Goal: Transaction & Acquisition: Obtain resource

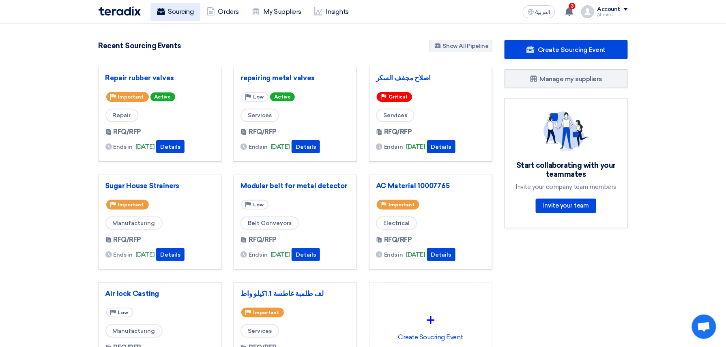
click at [184, 13] on link "Sourcing" at bounding box center [175, 12] width 50 height 18
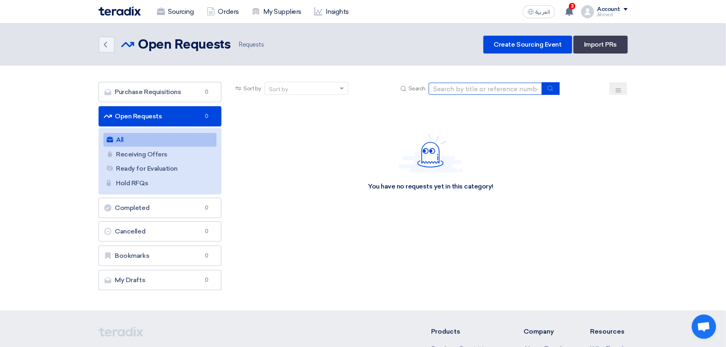
click at [534, 83] on input at bounding box center [486, 89] width 114 height 12
paste input "10007740"
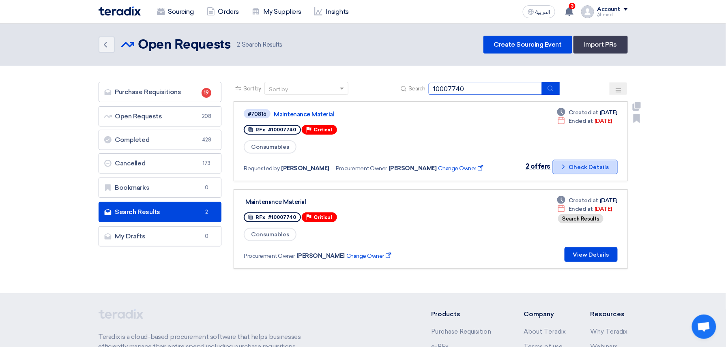
type input "10007740"
click at [571, 165] on button "Check details Check Details" at bounding box center [585, 167] width 65 height 15
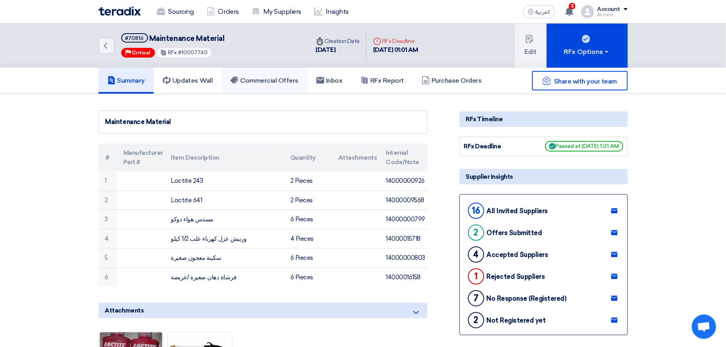
click at [274, 71] on link "Commercial Offers" at bounding box center [264, 81] width 86 height 26
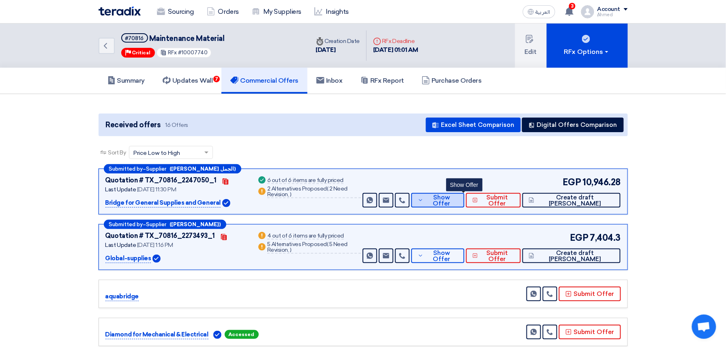
click at [457, 200] on span "Show Offer" at bounding box center [441, 201] width 32 height 12
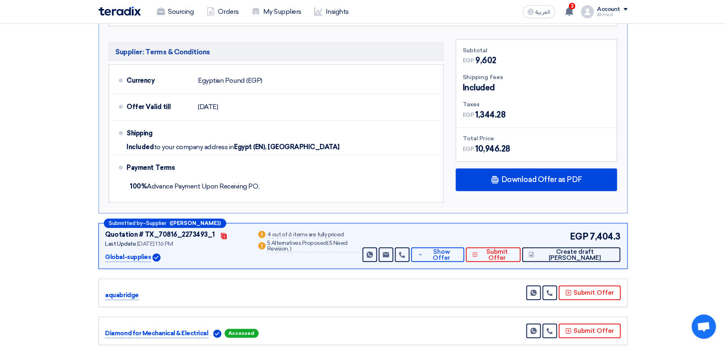
scroll to position [486, 0]
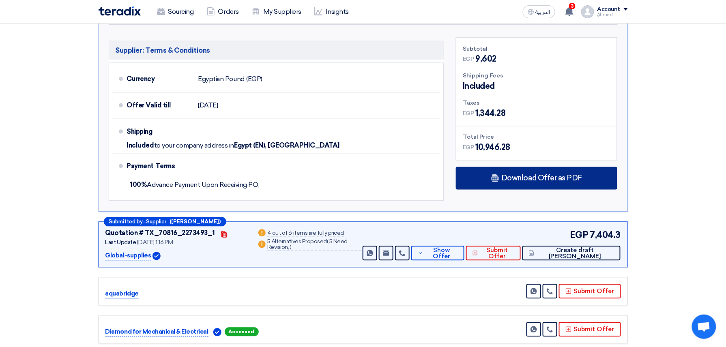
click at [542, 167] on div "Download Offer as PDF" at bounding box center [536, 178] width 161 height 23
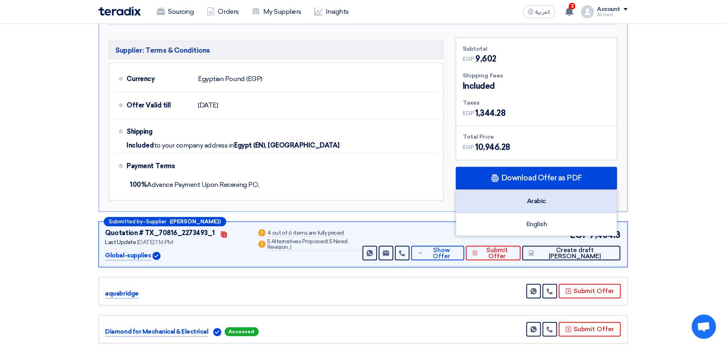
click at [538, 193] on div "Arabic" at bounding box center [536, 201] width 161 height 23
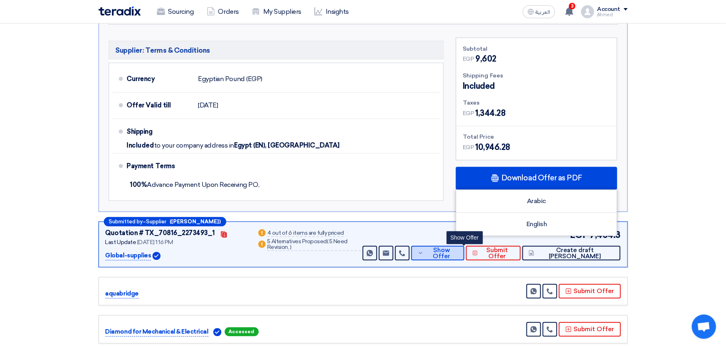
click at [457, 249] on span "Show Offer" at bounding box center [441, 254] width 32 height 12
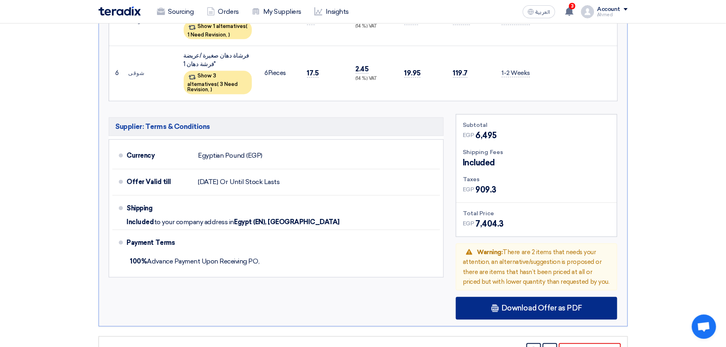
click at [500, 297] on div "Download Offer as PDF" at bounding box center [536, 308] width 161 height 23
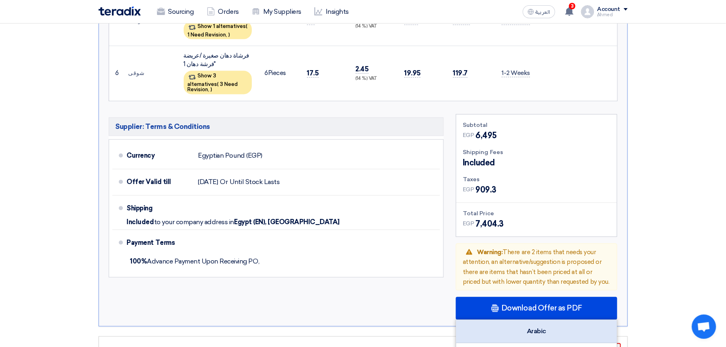
click at [557, 320] on div "Arabic" at bounding box center [536, 331] width 161 height 23
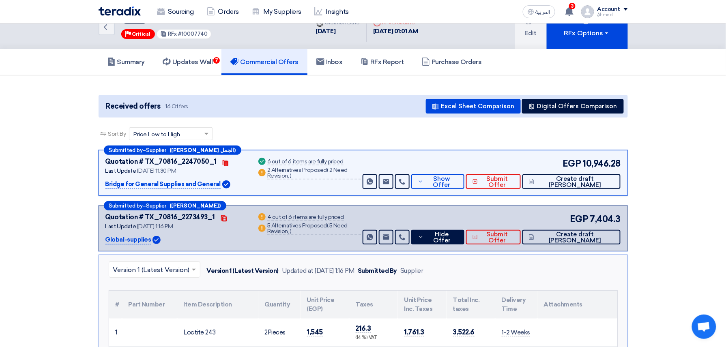
scroll to position [0, 0]
